Goal: Information Seeking & Learning: Learn about a topic

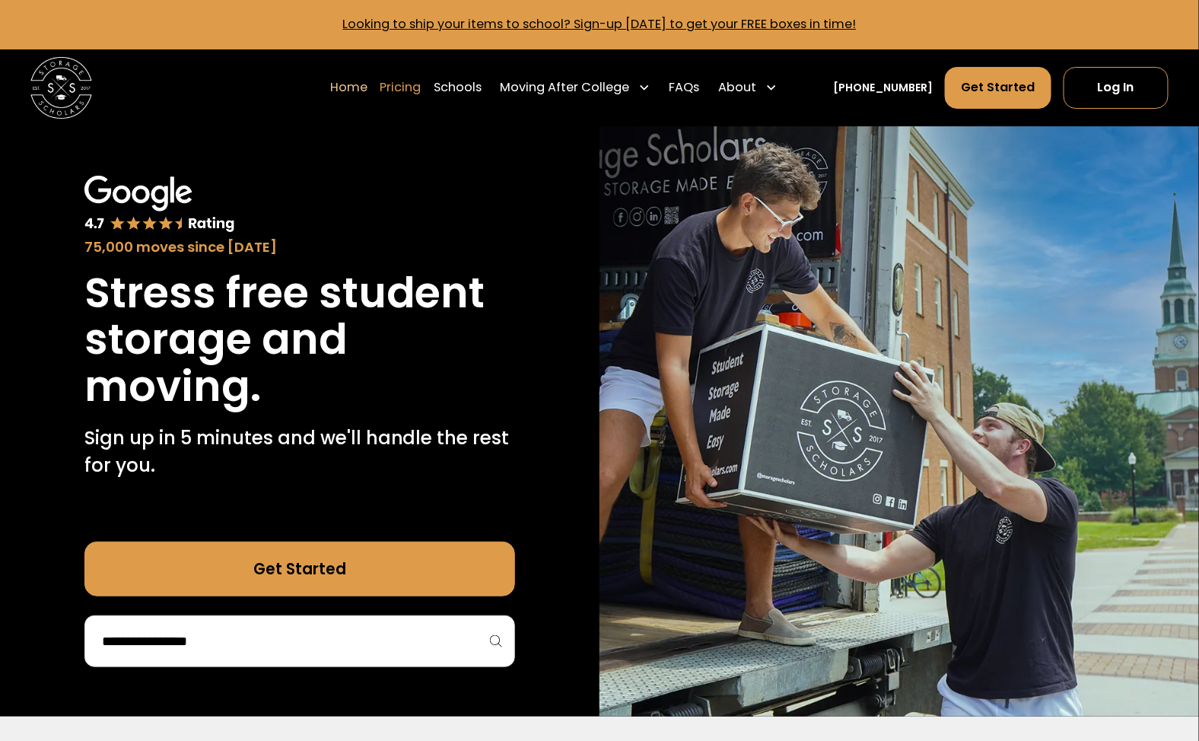
click at [418, 88] on link "Pricing" at bounding box center [400, 87] width 41 height 43
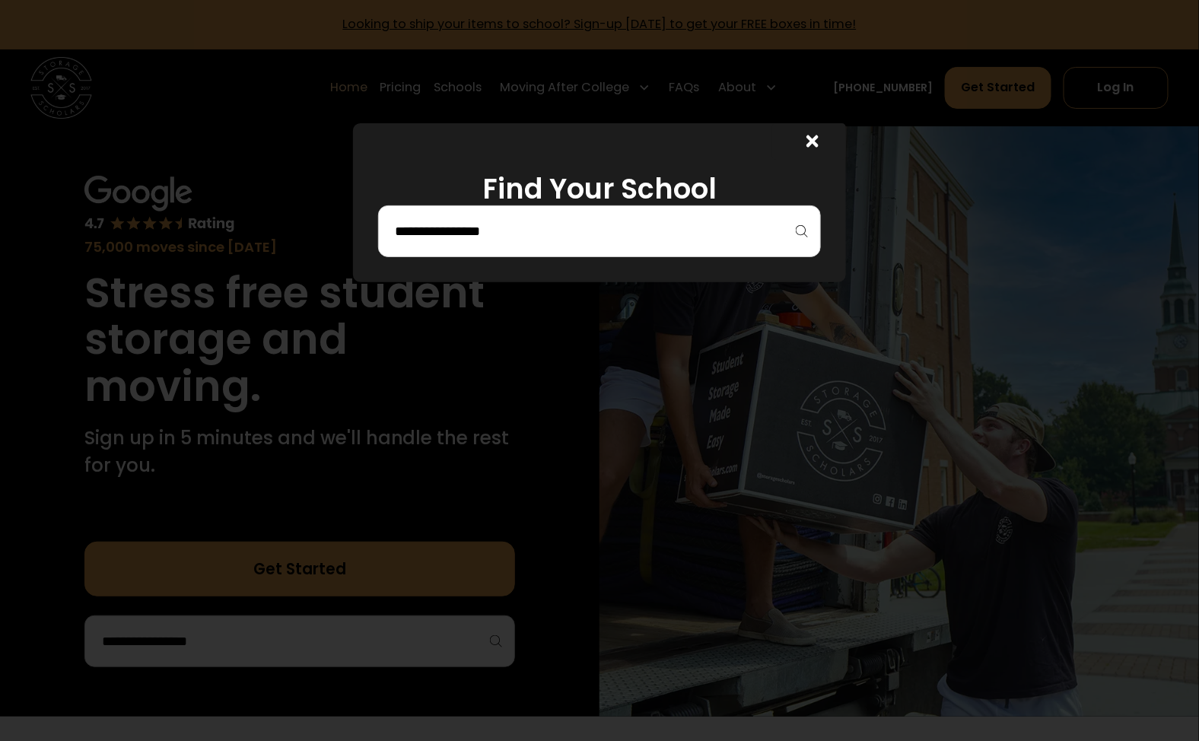
click at [528, 236] on input "search" at bounding box center [599, 231] width 411 height 26
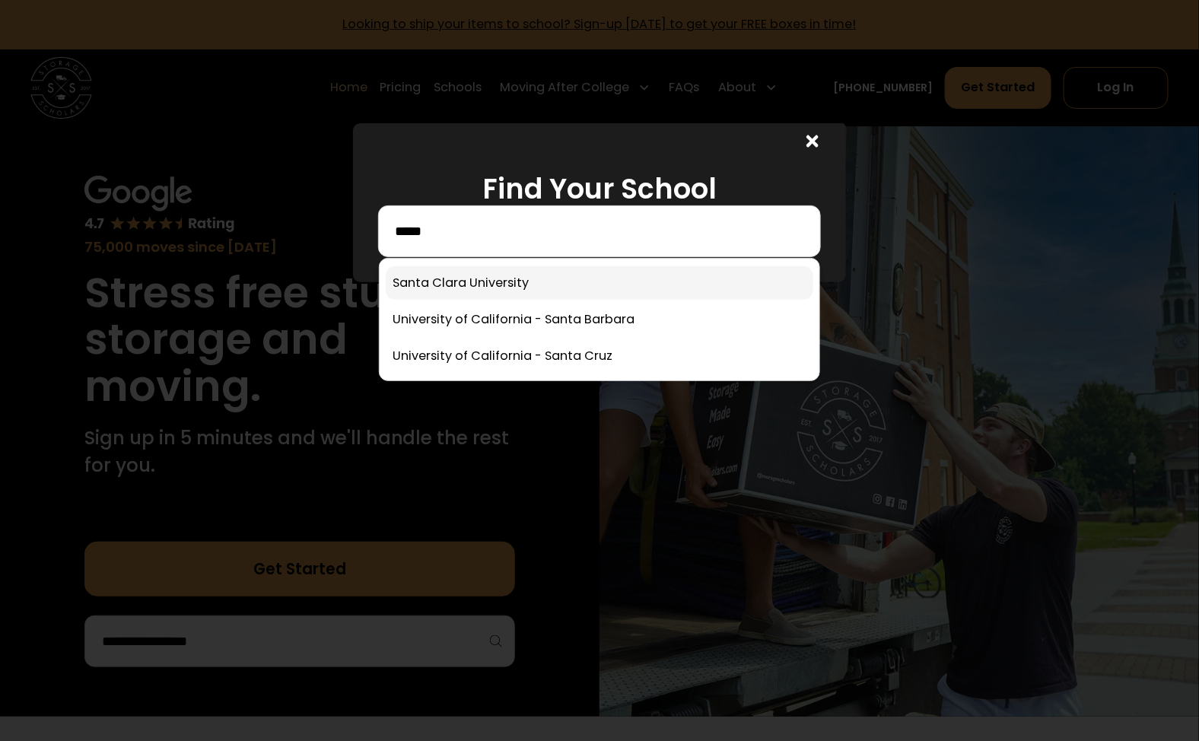
type input "*****"
click at [499, 284] on link at bounding box center [600, 282] width 428 height 33
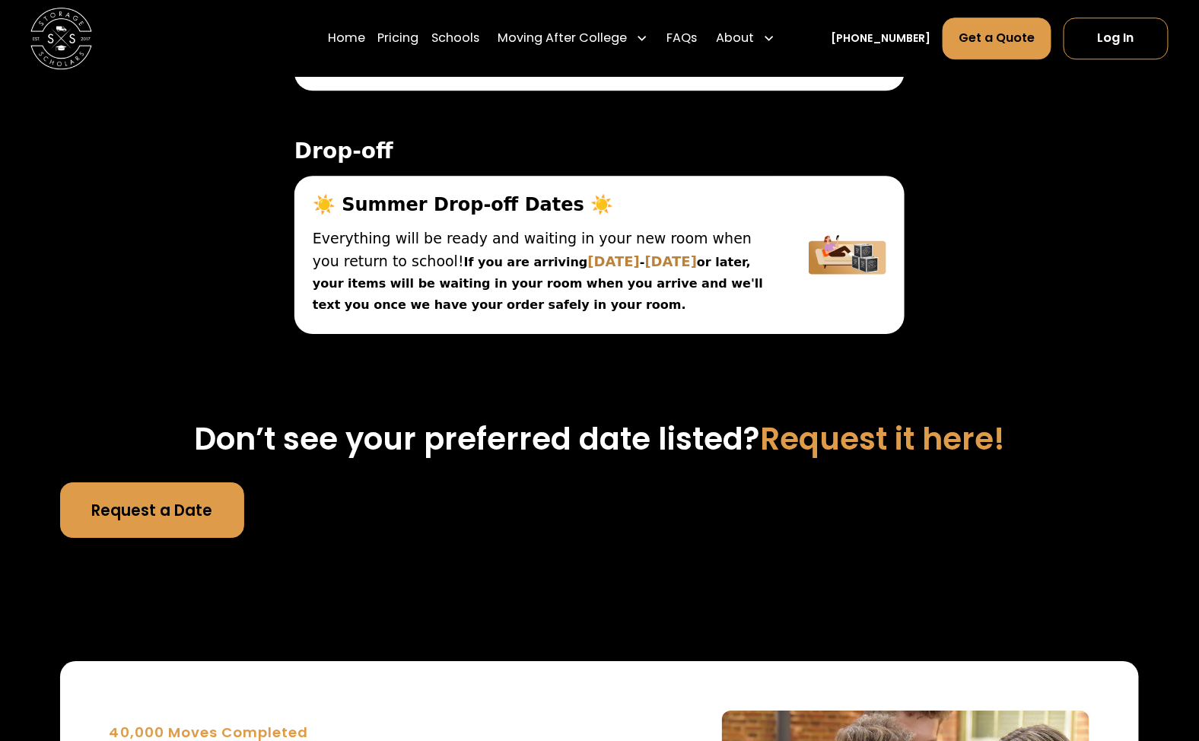
scroll to position [5725, 0]
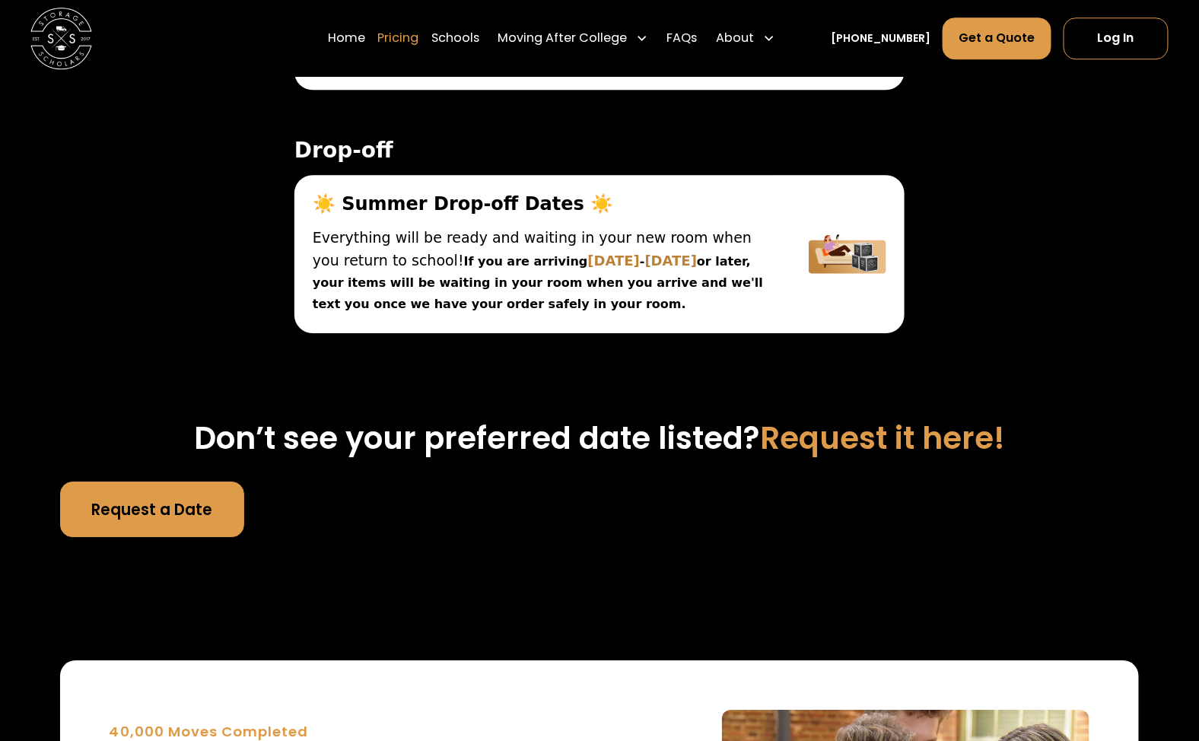
click at [419, 43] on link "Pricing" at bounding box center [398, 38] width 41 height 43
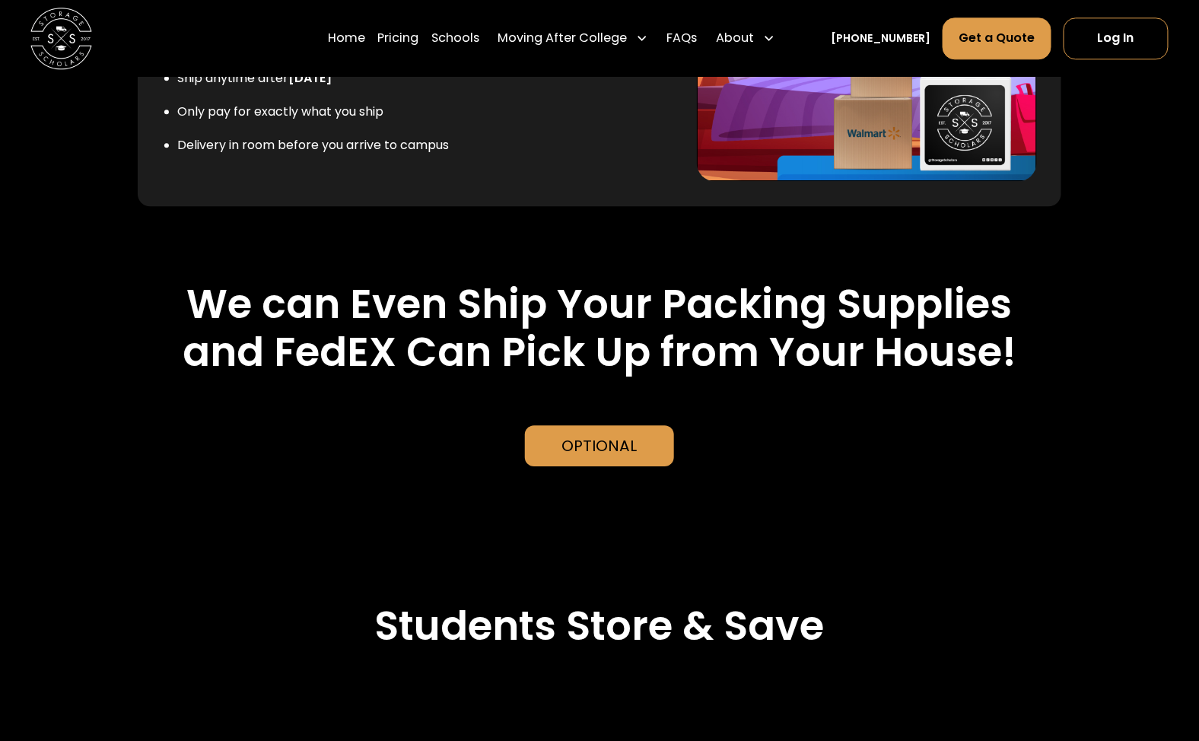
scroll to position [3519, 0]
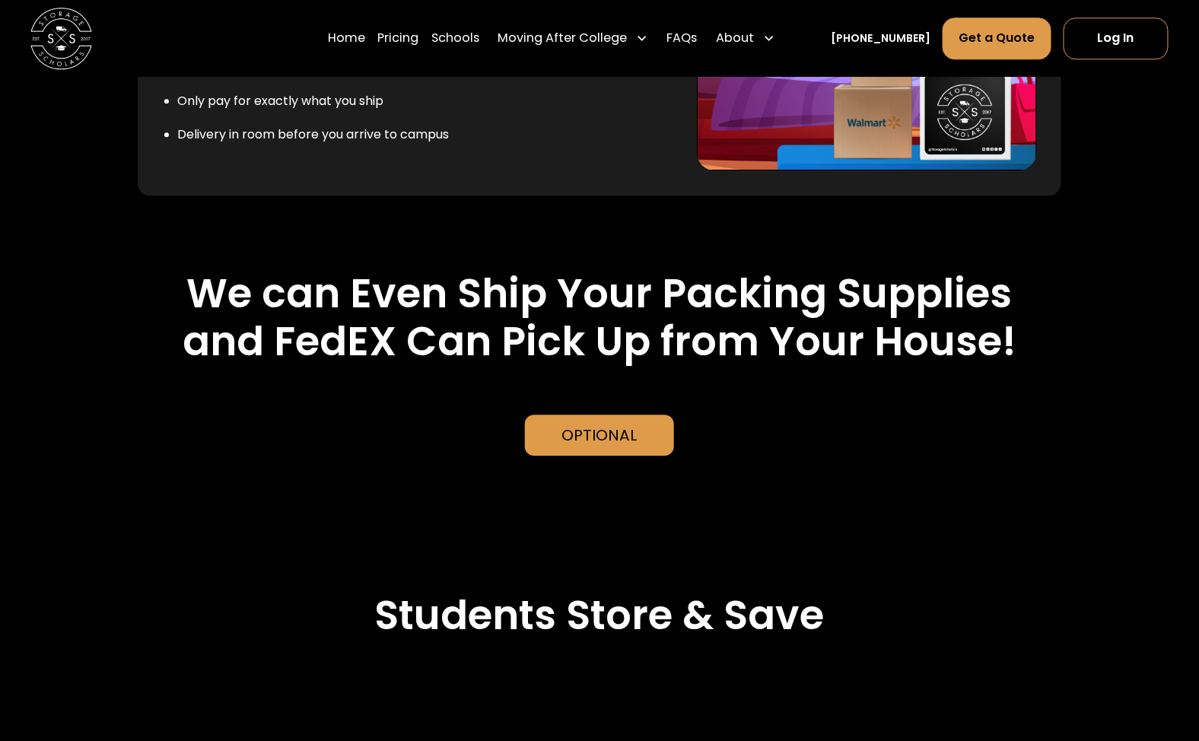
click at [630, 445] on div "Optional" at bounding box center [599, 435] width 75 height 23
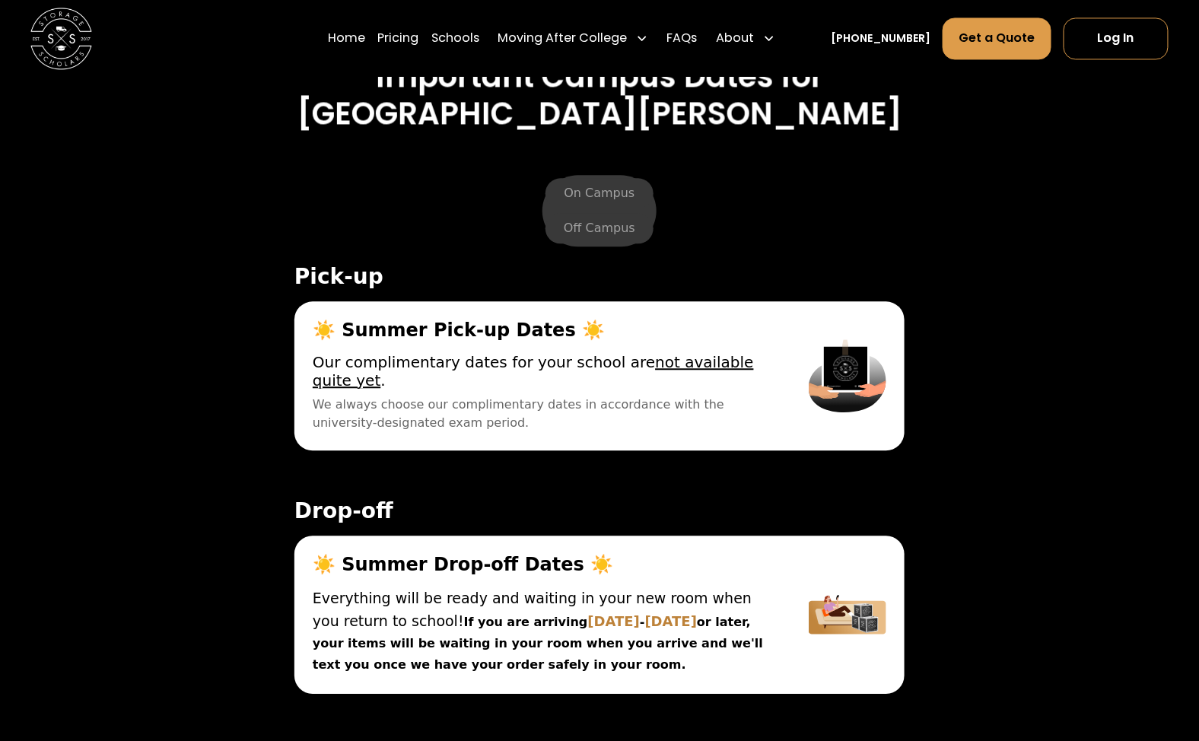
scroll to position [5379, 0]
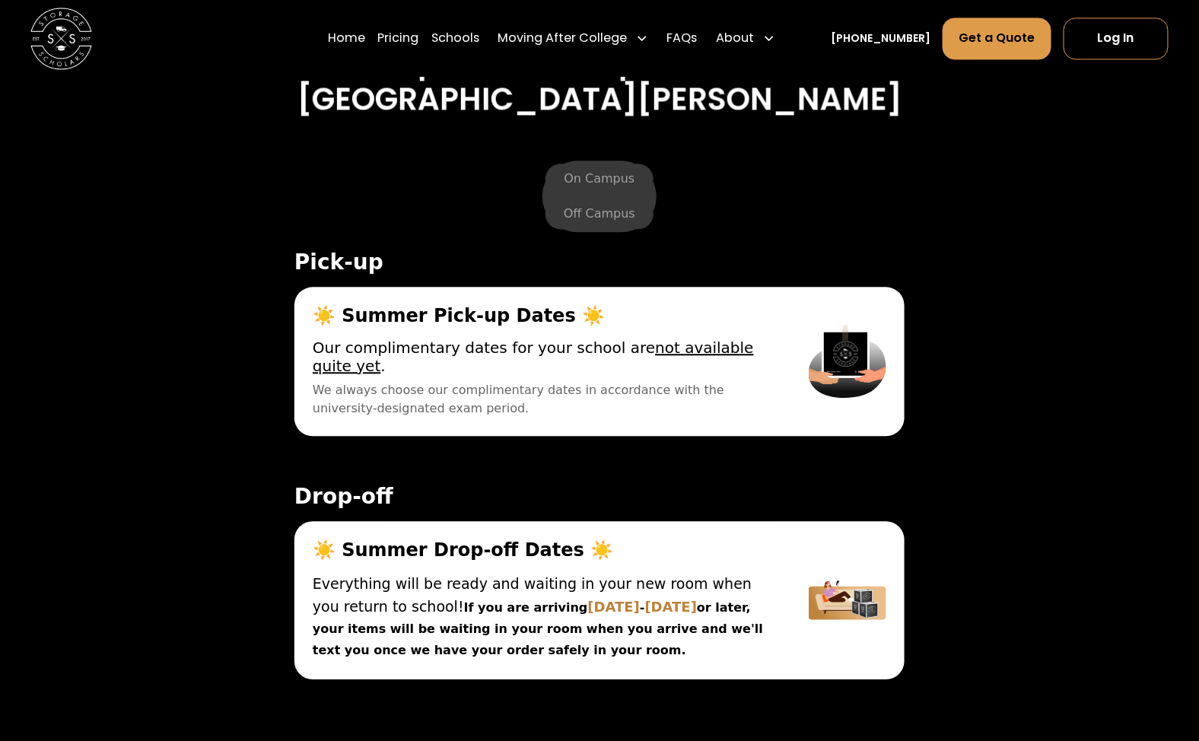
click at [1090, 547] on div "On Campus Off Campus Pick-up ☀️ Summer Pick-up Dates ☀️ Lock your items in your…" at bounding box center [599, 429] width 1078 height 624
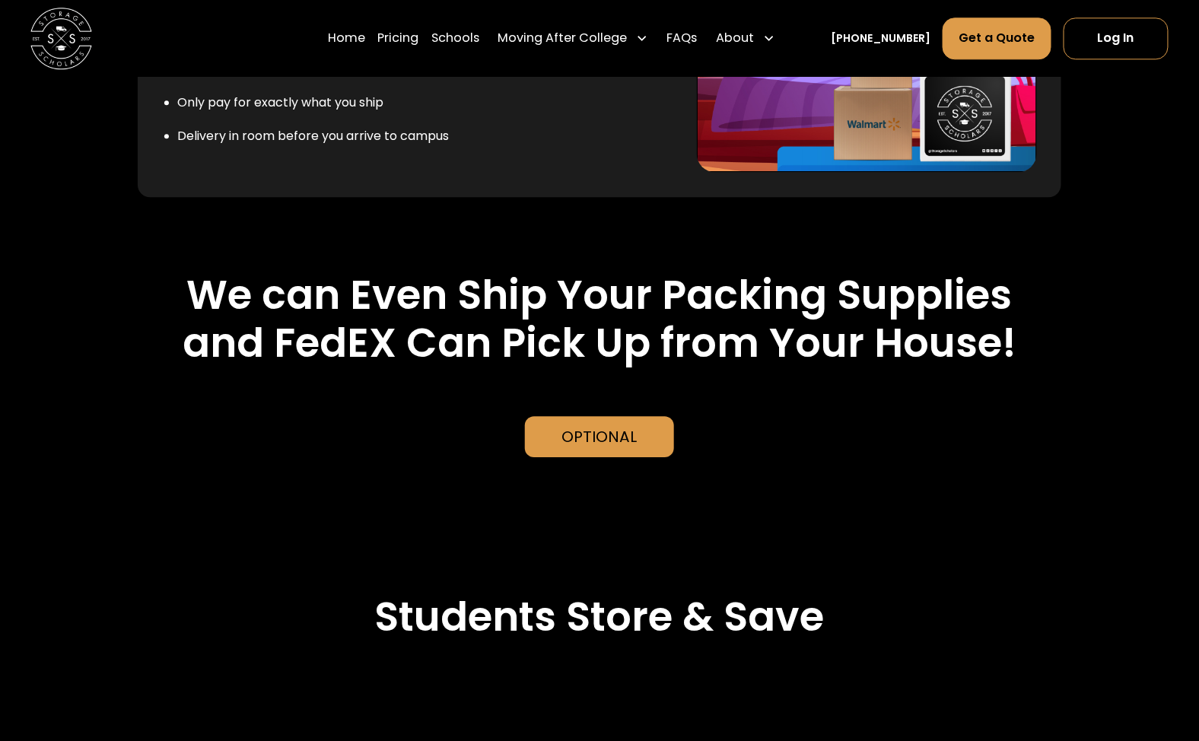
scroll to position [3515, 0]
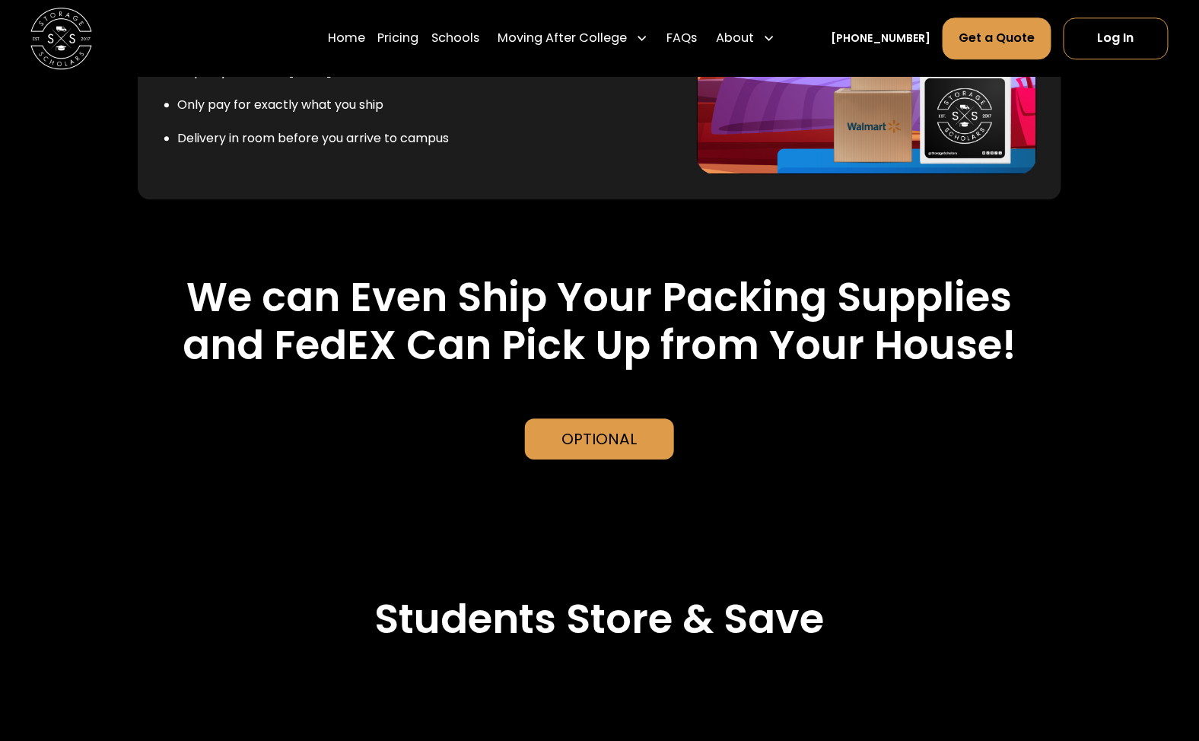
click at [608, 424] on div "Optional" at bounding box center [599, 439] width 149 height 42
click at [613, 439] on div "Optional" at bounding box center [599, 438] width 75 height 23
click at [697, 46] on link "FAQs" at bounding box center [682, 38] width 30 height 43
